Goal: Task Accomplishment & Management: Use online tool/utility

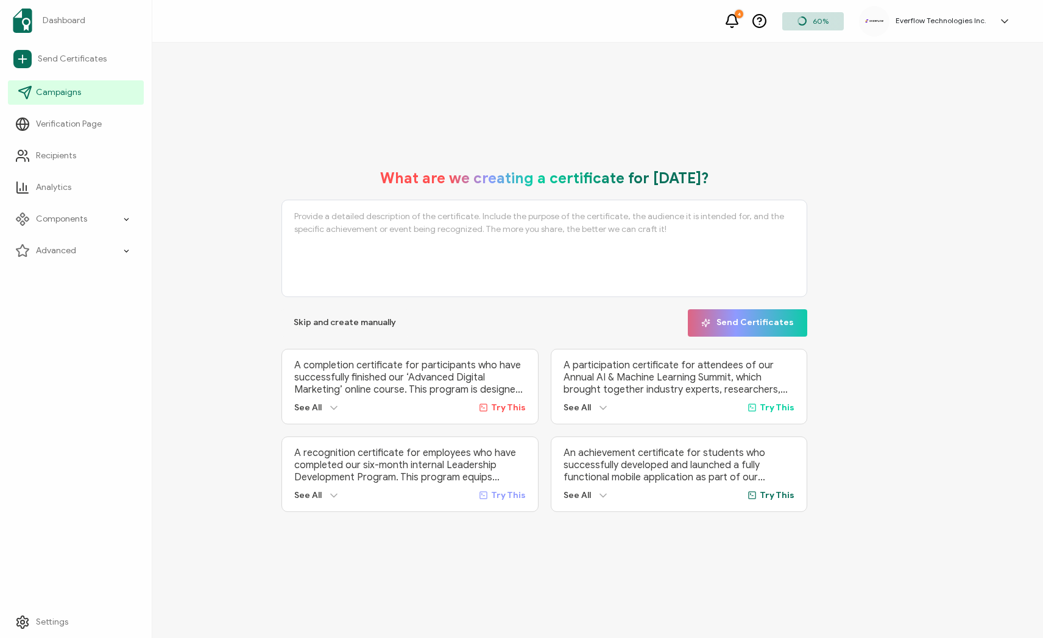
click at [70, 93] on span "Campaigns" at bounding box center [58, 92] width 45 height 12
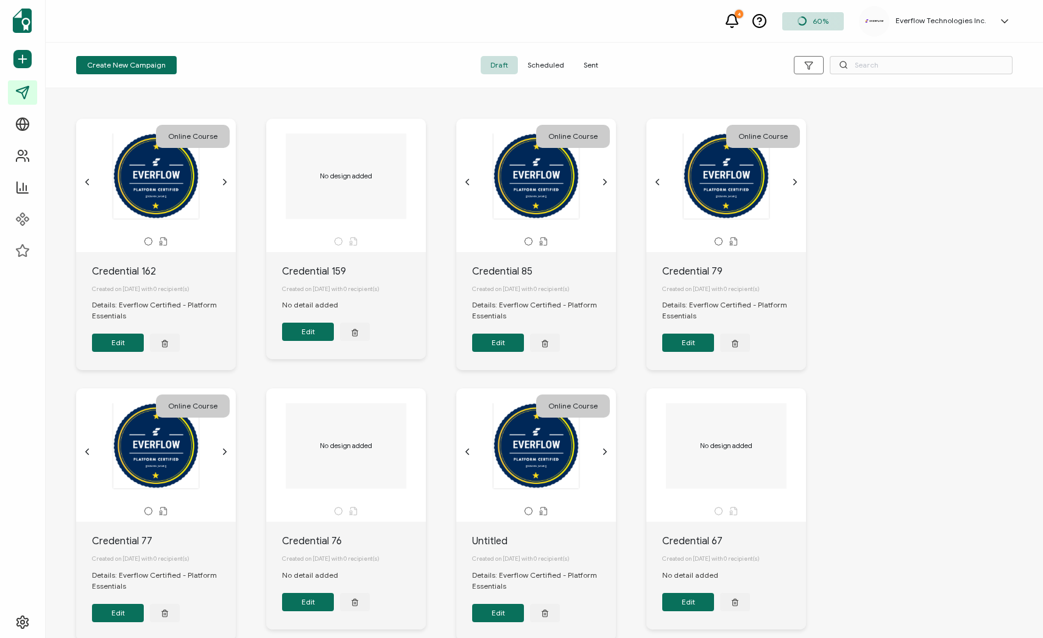
click at [586, 71] on span "Sent" at bounding box center [591, 65] width 34 height 18
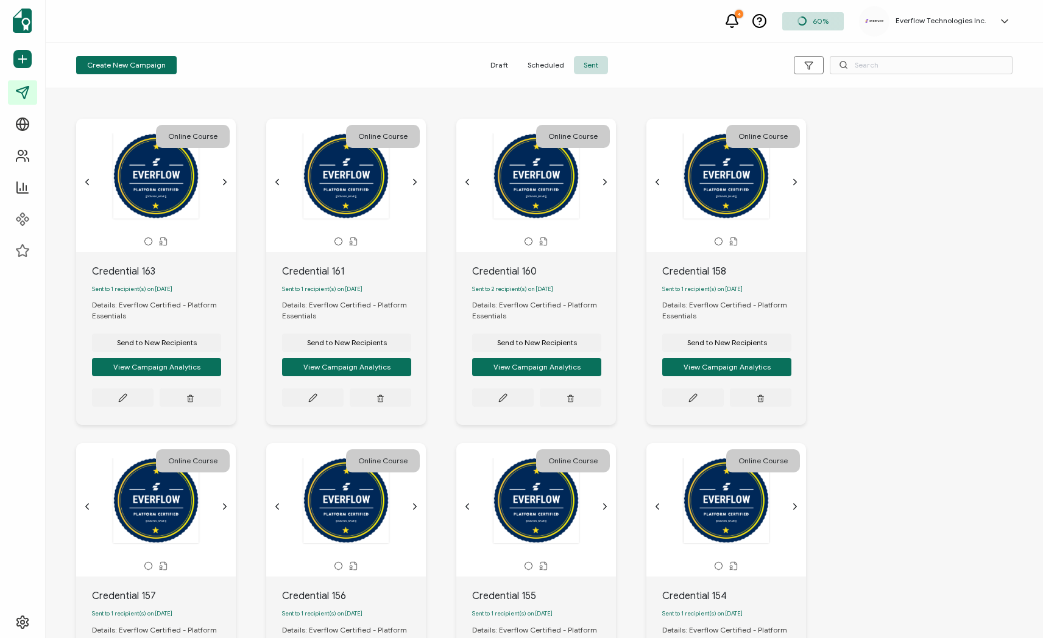
click at [149, 345] on span "Send to New Recipients" at bounding box center [157, 342] width 80 height 7
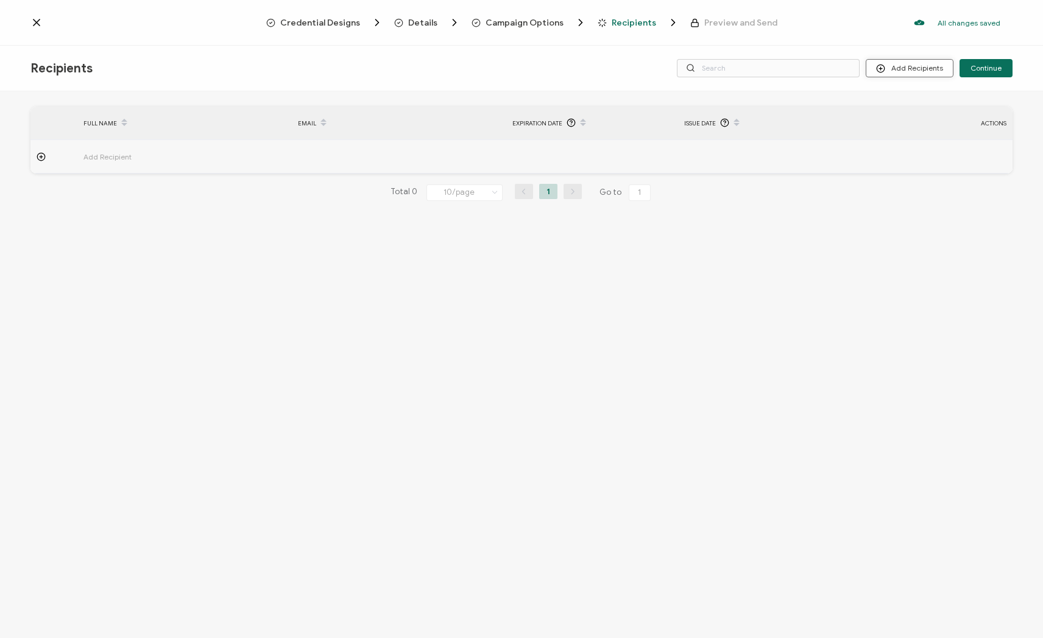
click at [914, 60] on button "Add Recipients" at bounding box center [909, 68] width 88 height 18
click at [896, 118] on span "Import From Recipients" at bounding box center [933, 120] width 79 height 9
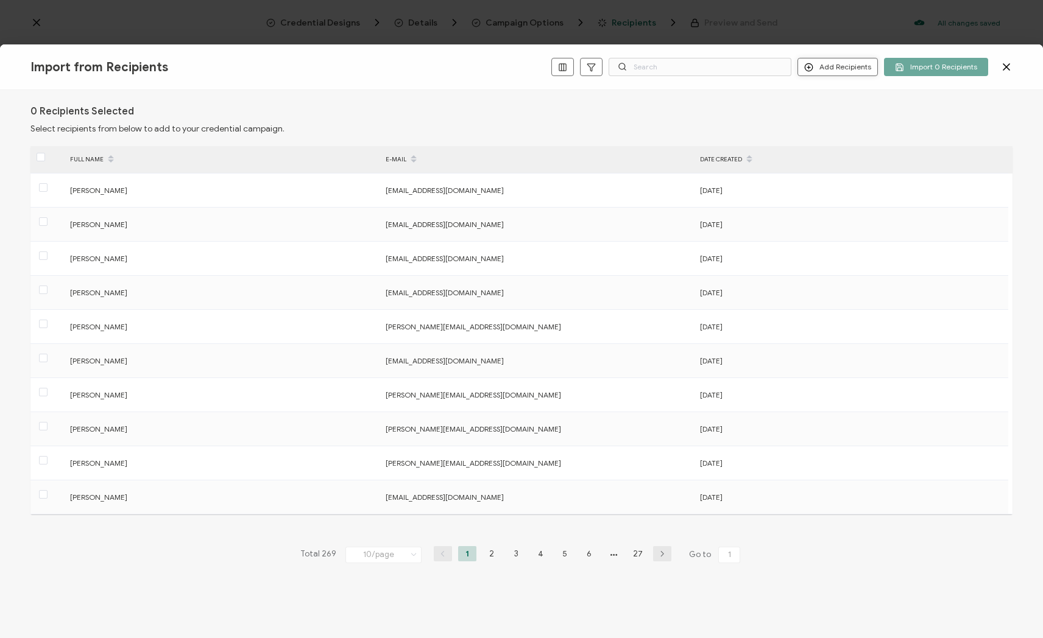
click at [843, 64] on button "Add Recipients" at bounding box center [837, 67] width 80 height 18
drag, startPoint x: 828, startPoint y: 65, endPoint x: 834, endPoint y: 100, distance: 35.8
click at [828, 66] on button "Add Recipients" at bounding box center [837, 67] width 80 height 18
click at [835, 108] on span "Add a Single Recipient" at bounding box center [866, 109] width 77 height 9
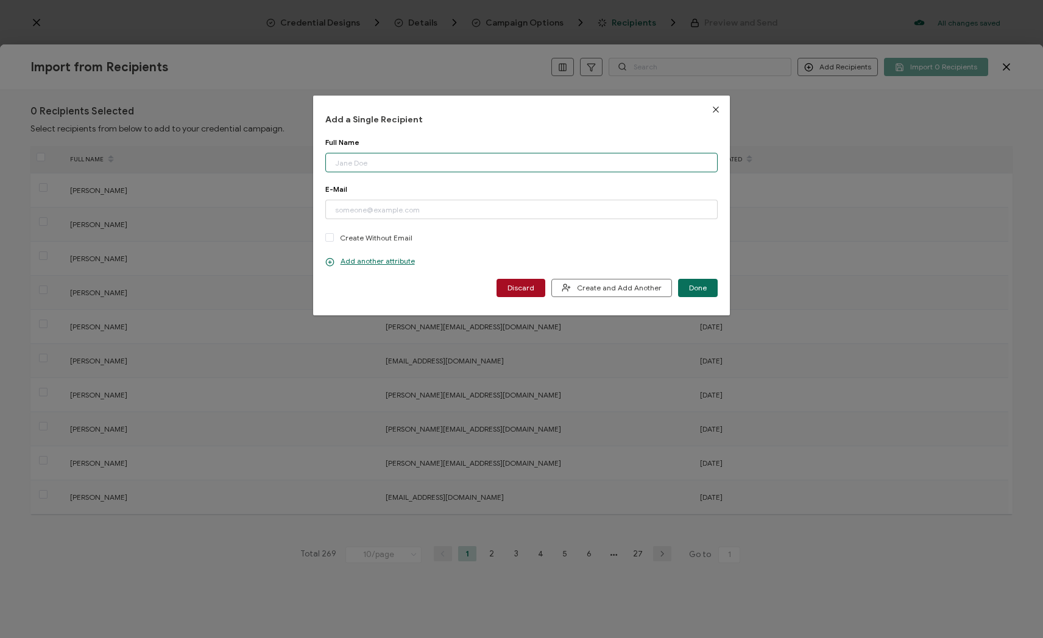
paste input "[PERSON_NAME] Email: [EMAIL_ADDRESS][DOMAIN_NAME]"
drag, startPoint x: 424, startPoint y: 164, endPoint x: 579, endPoint y: 167, distance: 155.3
click at [585, 163] on input "[PERSON_NAME] Email: [EMAIL_ADDRESS][DOMAIN_NAME]" at bounding box center [521, 162] width 393 height 19
type input "[PERSON_NAME] Email:"
paste input "[EMAIL_ADDRESS][DOMAIN_NAME]"
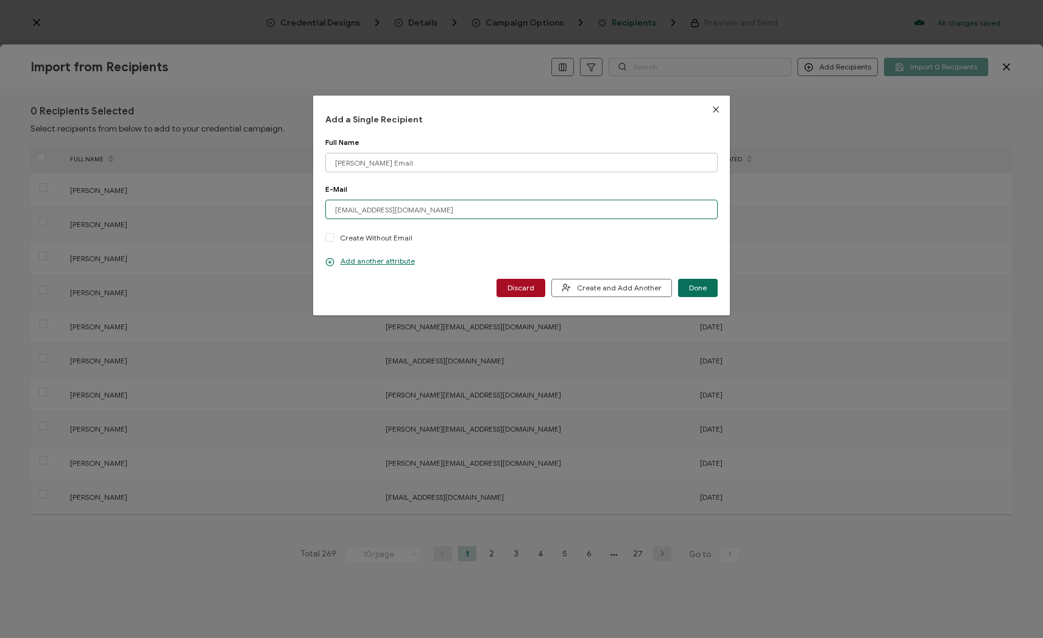
type input "[EMAIL_ADDRESS][DOMAIN_NAME]"
click at [445, 161] on input "[PERSON_NAME] Email:" at bounding box center [521, 162] width 393 height 19
type input "[PERSON_NAME]"
drag, startPoint x: 335, startPoint y: 212, endPoint x: 309, endPoint y: 220, distance: 27.4
click at [306, 211] on div "Add a Single Recipient Full Name [PERSON_NAME][DEMOGRAPHIC_DATA] Please enter a…" at bounding box center [521, 319] width 1043 height 638
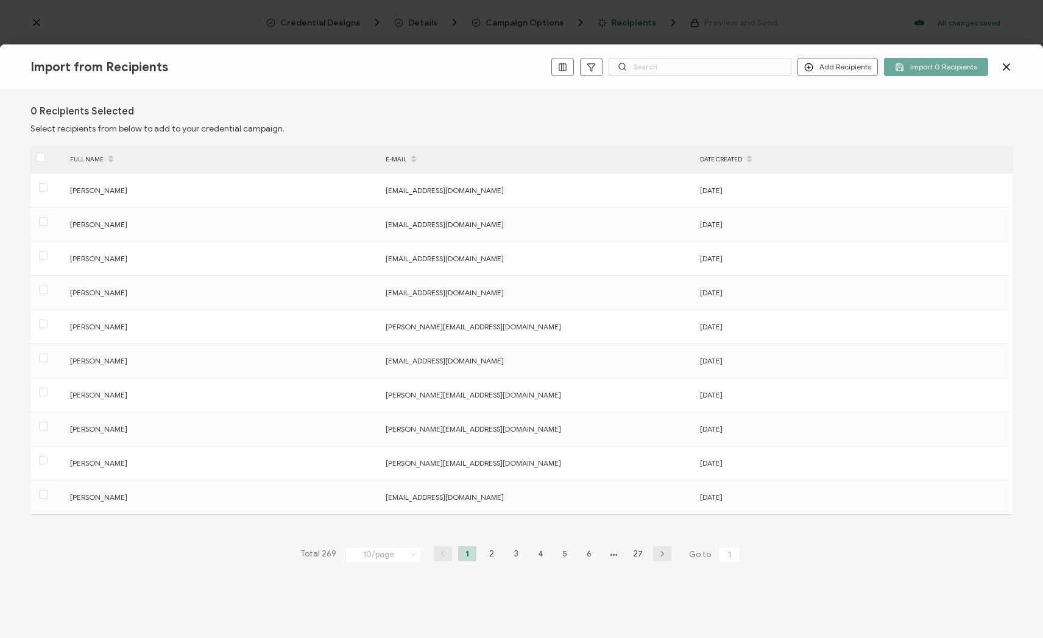
click at [842, 71] on button "Add Recipients" at bounding box center [837, 67] width 80 height 18
drag, startPoint x: 833, startPoint y: 70, endPoint x: 829, endPoint y: 102, distance: 31.9
click at [834, 71] on button "Add Recipients" at bounding box center [837, 67] width 80 height 18
click at [828, 108] on span "Add a Single Recipient" at bounding box center [866, 109] width 77 height 9
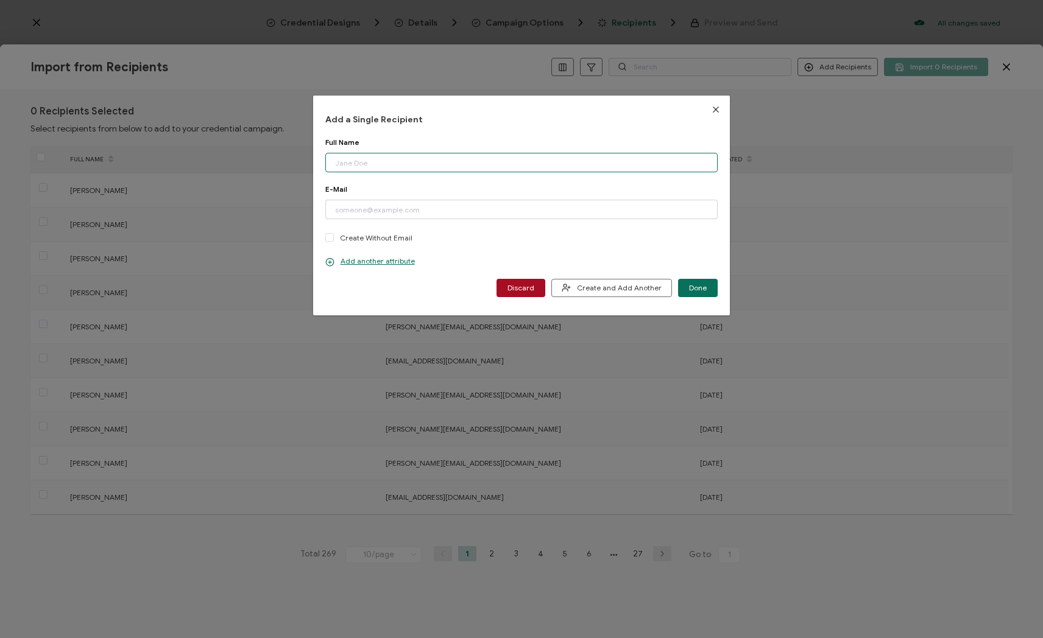
click at [456, 169] on input "dialog" at bounding box center [521, 162] width 393 height 19
paste input "[EMAIL_ADDRESS][DOMAIN_NAME]"
paste input "[PERSON_NAME]"
type input "[EMAIL_ADDRESS] [DEMOGRAPHIC_DATA] Shan"
drag, startPoint x: 426, startPoint y: 164, endPoint x: 316, endPoint y: 182, distance: 111.6
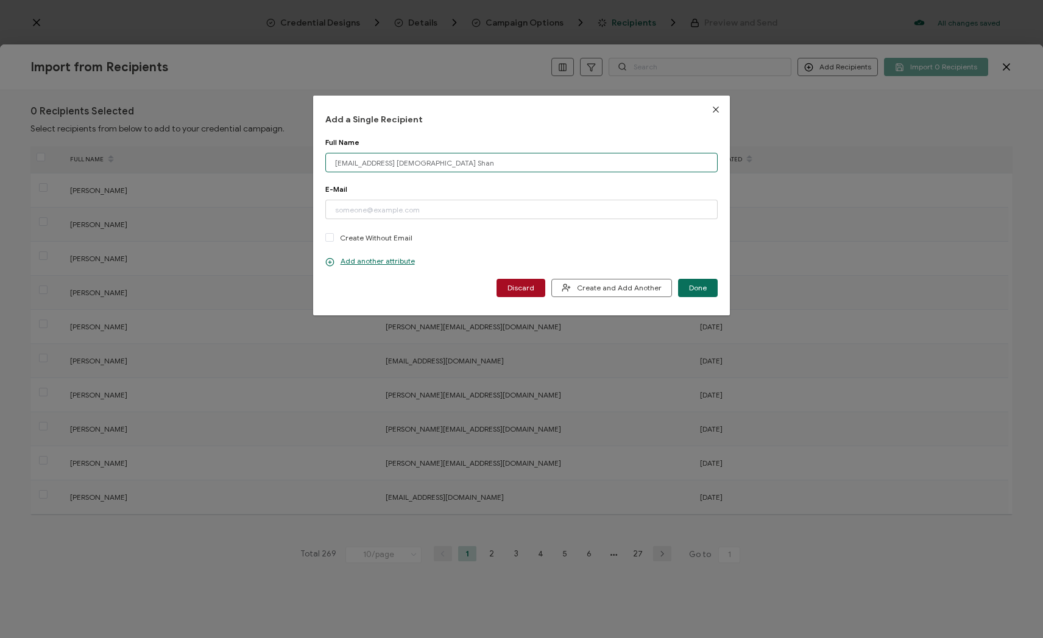
click at [288, 155] on div "Add a Single Recipient Full Name [PERSON_NAME][EMAIL_ADDRESS] [DEMOGRAPHIC_DATA…" at bounding box center [521, 319] width 1043 height 638
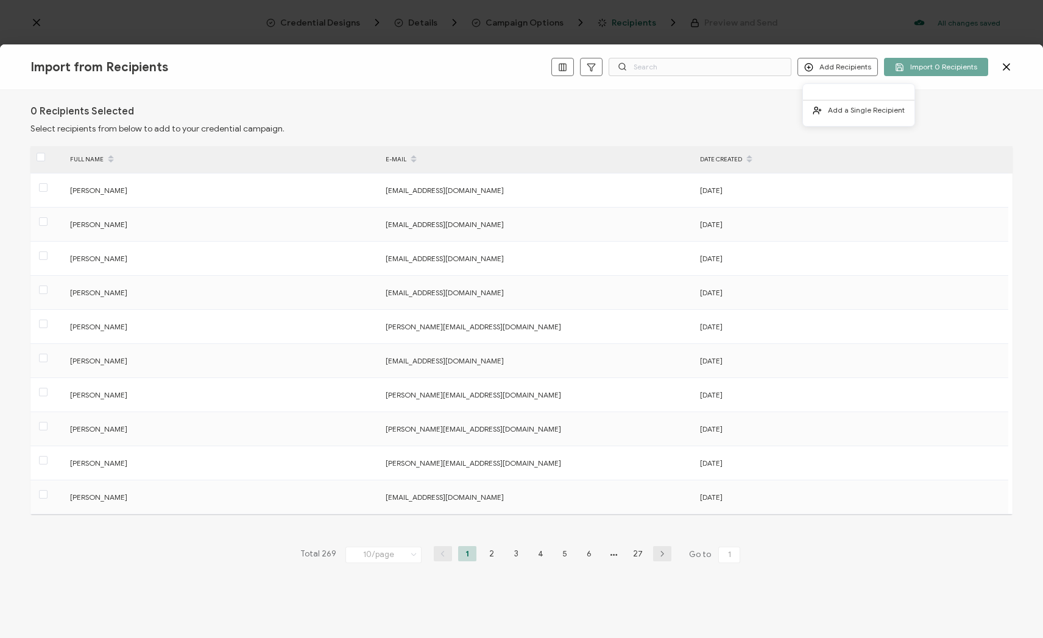
drag, startPoint x: 857, startPoint y: 69, endPoint x: 768, endPoint y: 104, distance: 94.9
click at [857, 69] on button "Add Recipients" at bounding box center [837, 67] width 80 height 18
click at [854, 66] on button "Add Recipients" at bounding box center [837, 67] width 80 height 18
click at [844, 108] on span "Add a Single Recipient" at bounding box center [866, 109] width 77 height 9
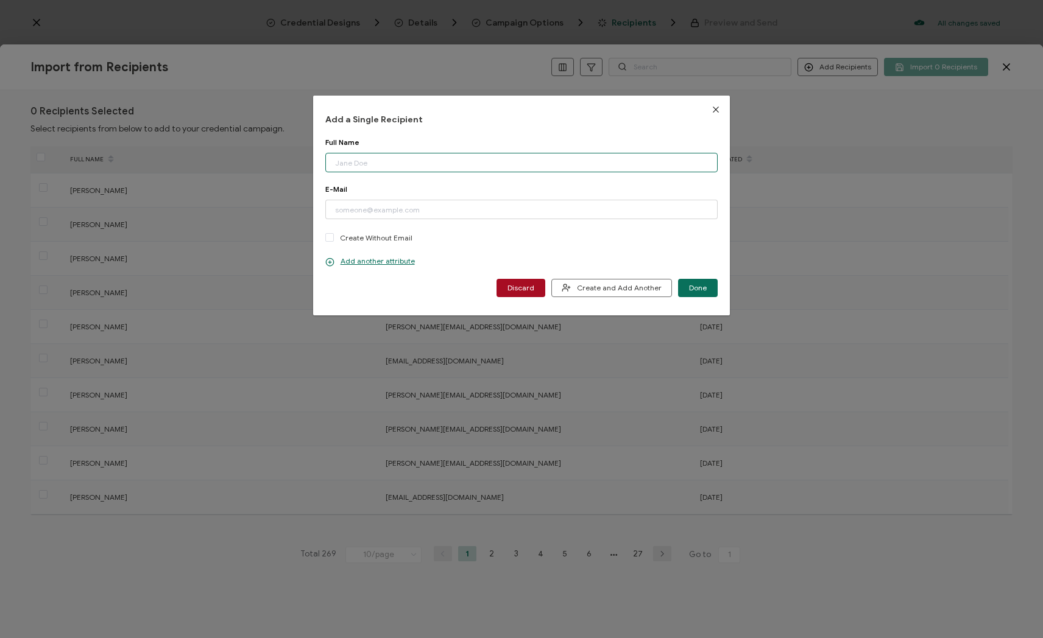
click at [365, 160] on input "dialog" at bounding box center [521, 162] width 393 height 19
paste input "[PERSON_NAME]"
type input "[PERSON_NAME]"
click at [404, 205] on input "dialog" at bounding box center [521, 209] width 393 height 19
paste input "[EMAIL_ADDRESS][DOMAIN_NAME]"
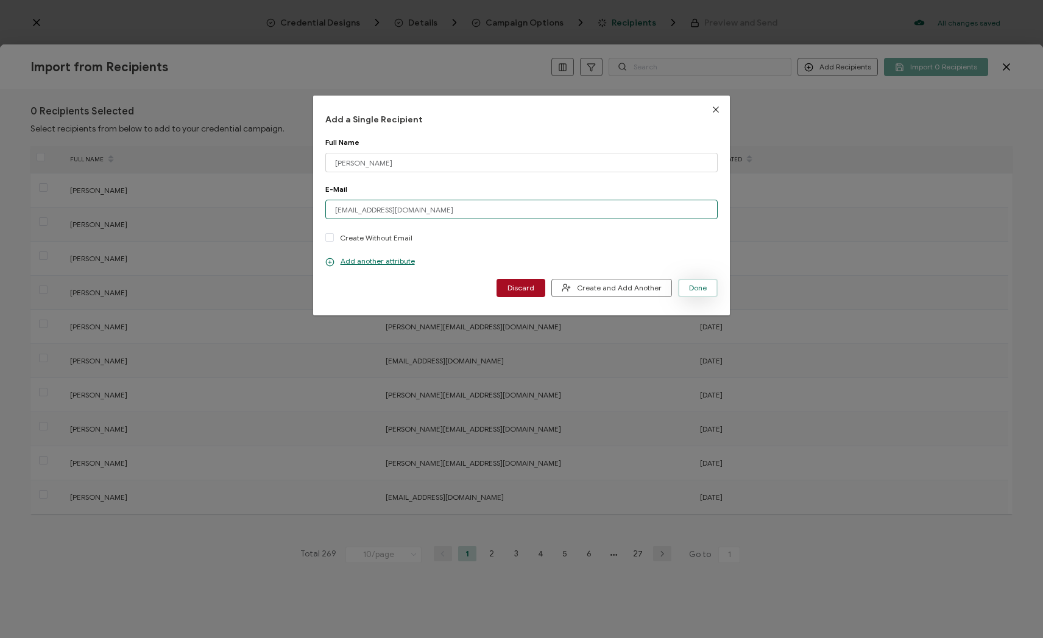
type input "[EMAIL_ADDRESS][DOMAIN_NAME]"
click at [697, 287] on span "Done" at bounding box center [698, 287] width 18 height 7
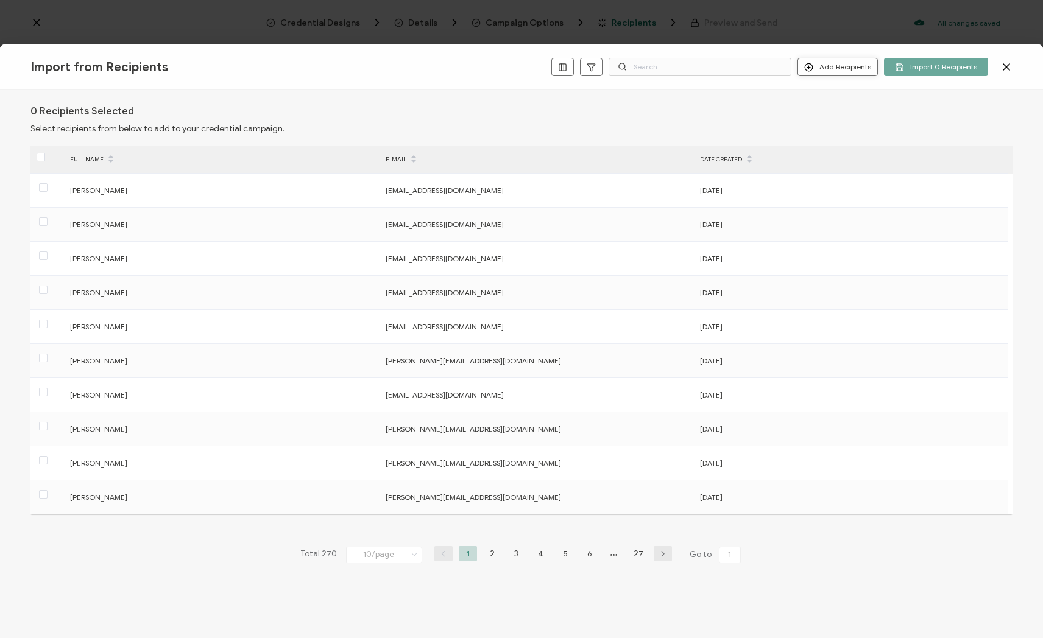
click at [841, 63] on button "Add Recipients" at bounding box center [837, 67] width 80 height 18
click at [839, 104] on li "Add a Single Recipient" at bounding box center [858, 109] width 111 height 19
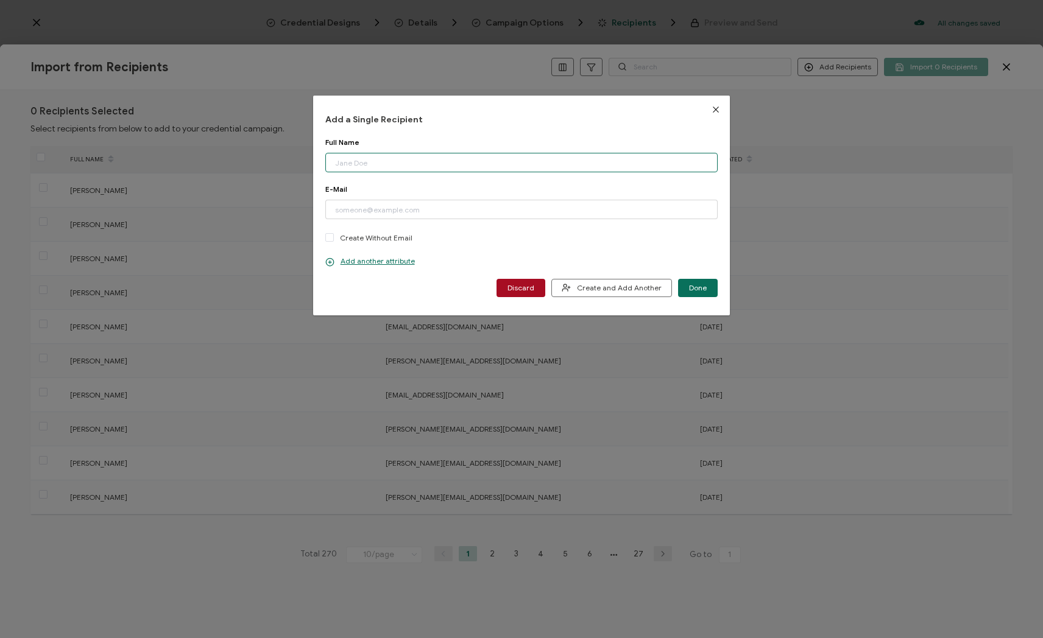
click at [438, 161] on input "dialog" at bounding box center [521, 162] width 393 height 19
paste input "[PERSON_NAME] Mim"
type input "[PERSON_NAME] Mim"
click at [441, 212] on input "dialog" at bounding box center [521, 209] width 393 height 19
paste input "[EMAIL_ADDRESS][DOMAIN_NAME]"
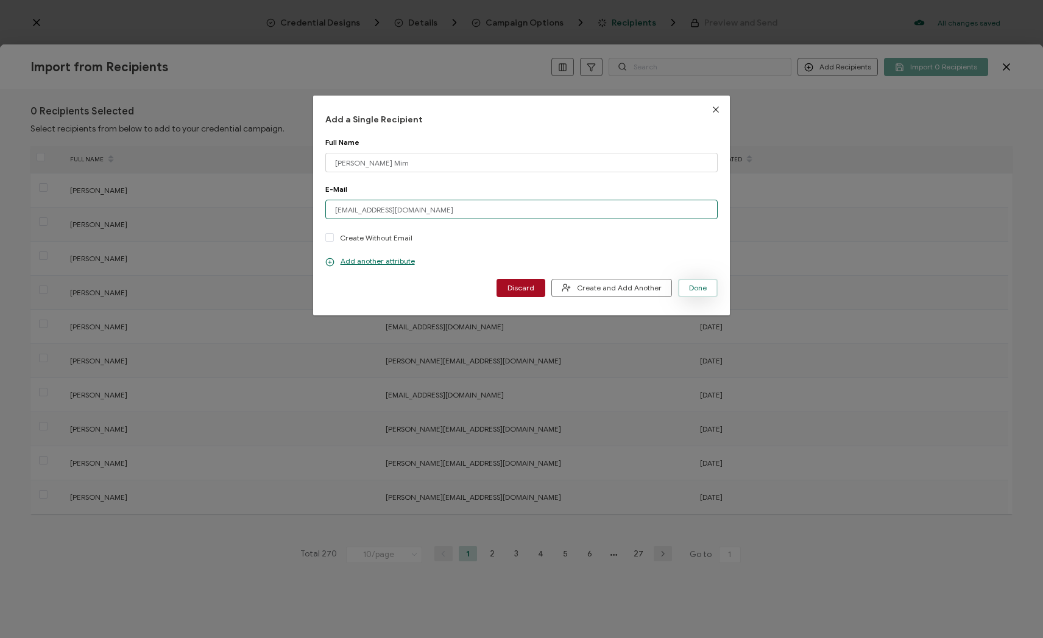
type input "[EMAIL_ADDRESS][DOMAIN_NAME]"
click at [693, 289] on span "Done" at bounding box center [698, 287] width 18 height 7
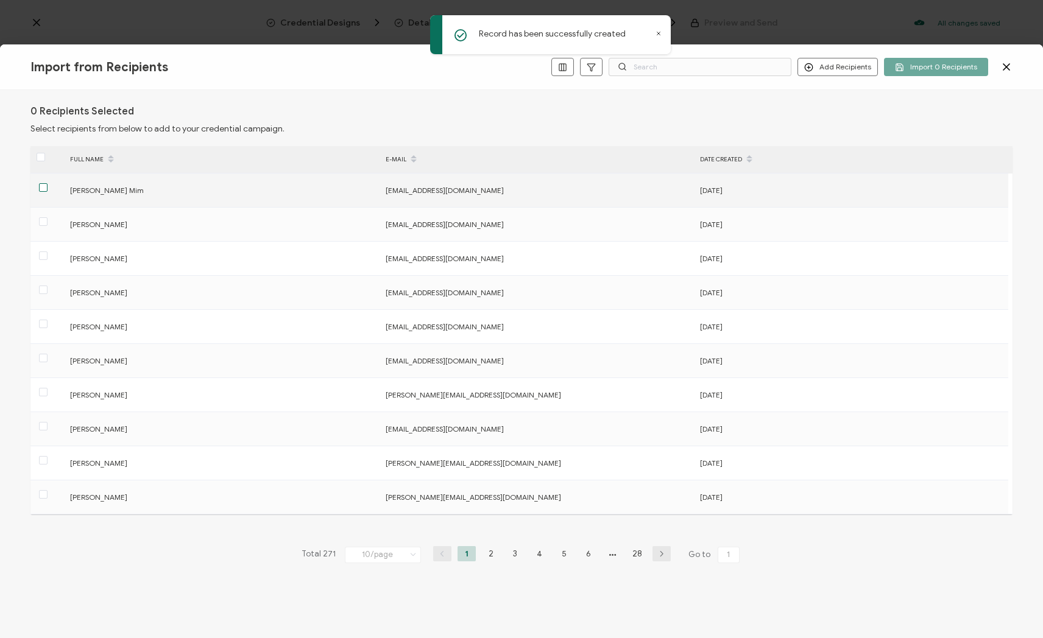
click at [43, 189] on span at bounding box center [43, 187] width 9 height 9
click at [47, 183] on input "checkbox" at bounding box center [47, 183] width 0 height 0
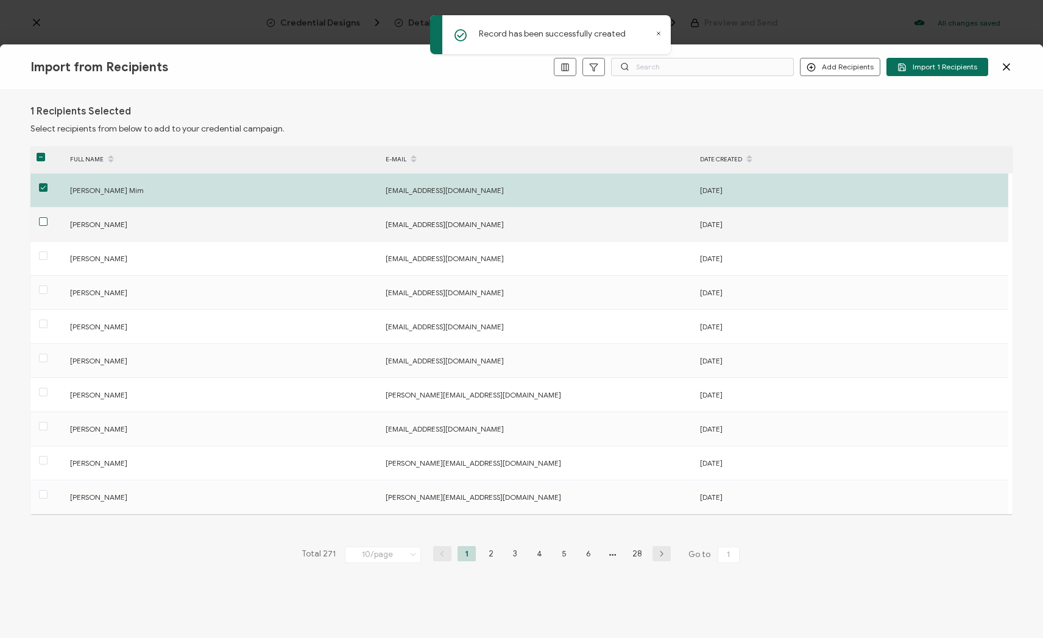
click at [41, 225] on span at bounding box center [43, 221] width 9 height 9
click at [47, 217] on input "checkbox" at bounding box center [47, 217] width 0 height 0
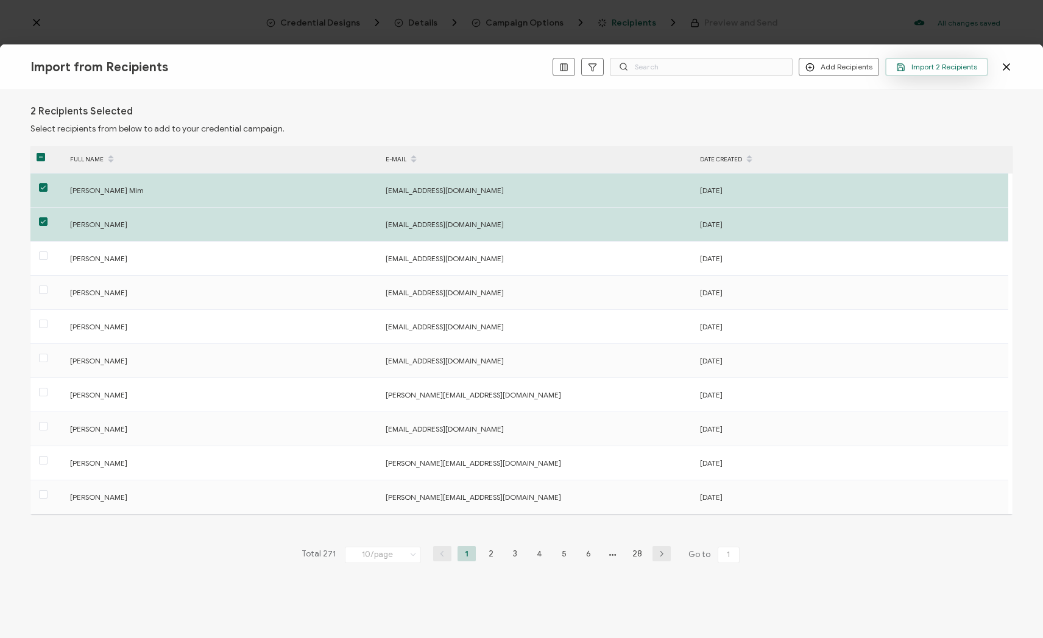
click at [917, 71] on span "Import 2 Recipients" at bounding box center [936, 67] width 81 height 9
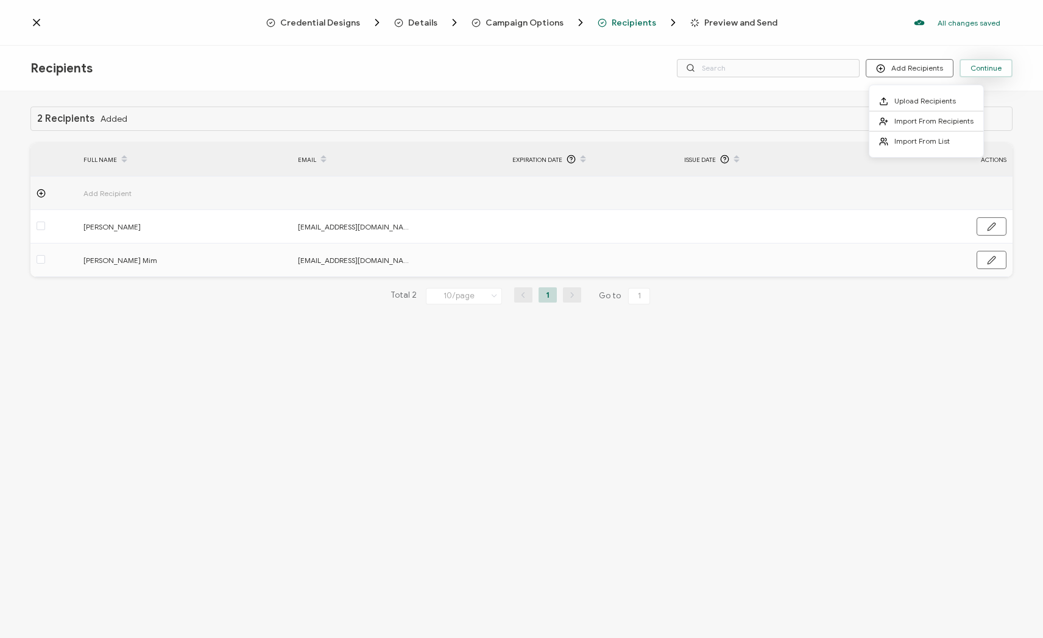
click at [982, 68] on span "Continue" at bounding box center [985, 68] width 31 height 7
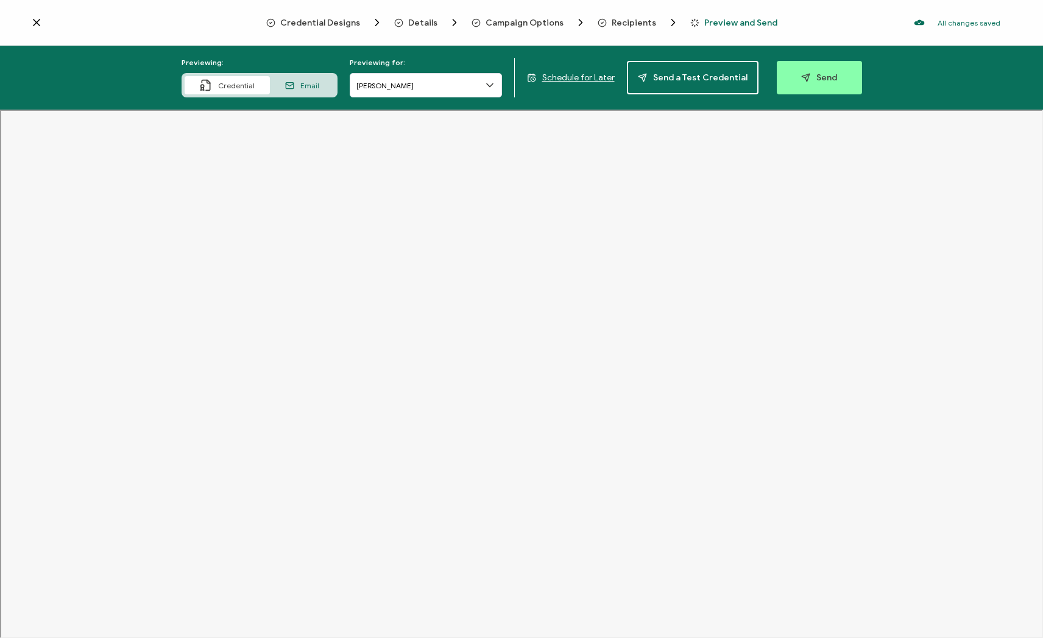
click at [814, 81] on span "Send" at bounding box center [819, 77] width 36 height 9
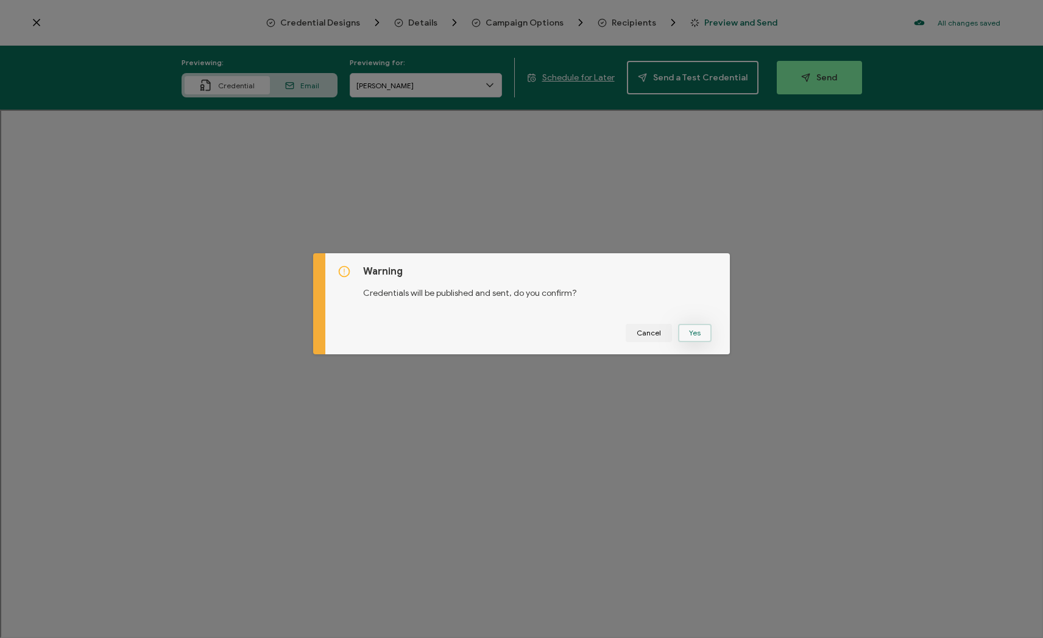
click at [697, 329] on button "Yes" at bounding box center [694, 333] width 33 height 18
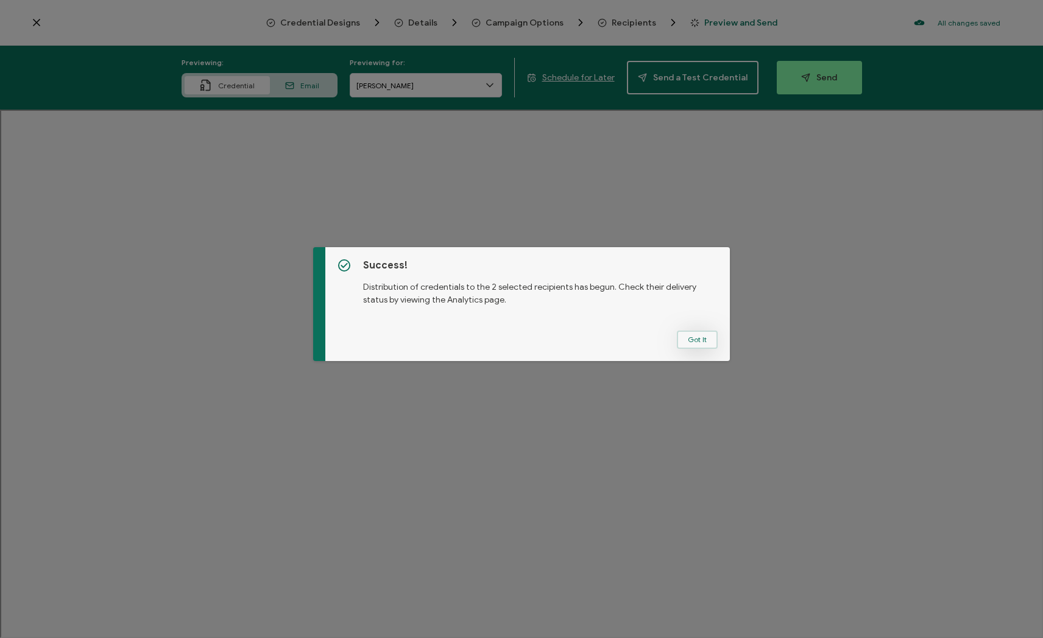
click at [698, 342] on button "Got It" at bounding box center [697, 340] width 41 height 18
